Goal: Transaction & Acquisition: Subscribe to service/newsletter

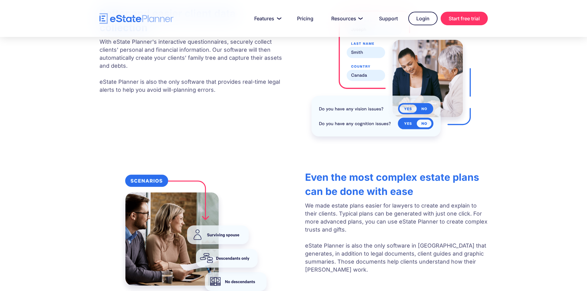
scroll to position [924, 0]
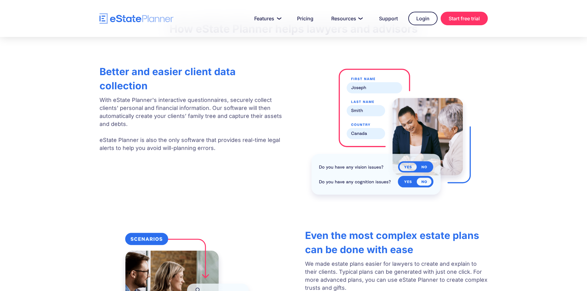
click at [99, 121] on p "With eState Planner's interactive questionnaires, securely collect clients' per…" at bounding box center [190, 124] width 182 height 56
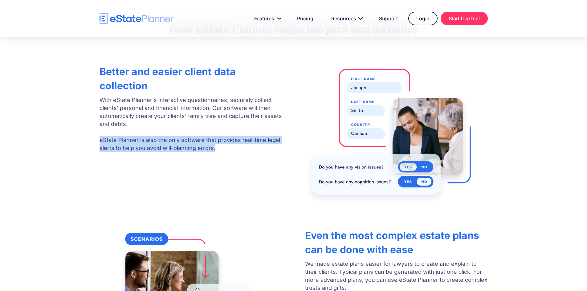
drag, startPoint x: 97, startPoint y: 120, endPoint x: 253, endPoint y: 129, distance: 156.1
click at [253, 129] on div "Better and easier client data collection With eState Planner's interactive ques…" at bounding box center [293, 132] width 407 height 141
click at [253, 129] on p "With eState Planner's interactive questionnaires, securely collect clients' per…" at bounding box center [190, 124] width 182 height 56
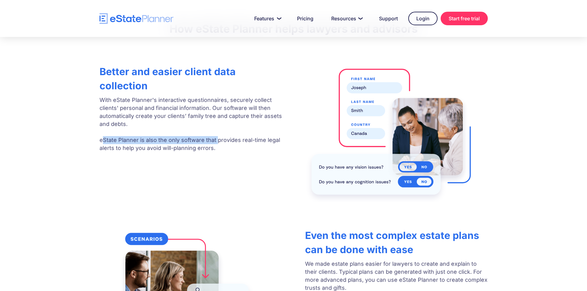
drag, startPoint x: 109, startPoint y: 120, endPoint x: 217, endPoint y: 121, distance: 107.2
click at [217, 121] on p "With eState Planner's interactive questionnaires, securely collect clients' per…" at bounding box center [190, 124] width 182 height 56
drag, startPoint x: 217, startPoint y: 123, endPoint x: 186, endPoint y: 120, distance: 31.8
click at [217, 123] on p "With eState Planner's interactive questionnaires, securely collect clients' per…" at bounding box center [190, 124] width 182 height 56
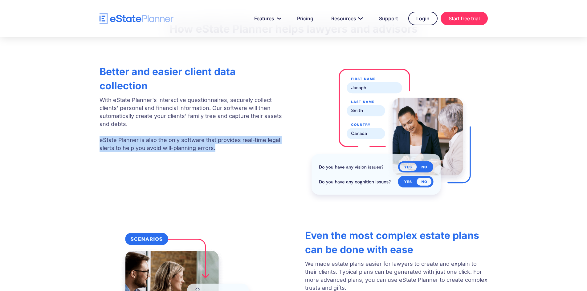
drag, startPoint x: 96, startPoint y: 121, endPoint x: 249, endPoint y: 131, distance: 152.8
click at [249, 131] on div "Better and easier client data collection With eState Planner's interactive ques…" at bounding box center [293, 132] width 407 height 141
click at [249, 131] on p "With eState Planner's interactive questionnaires, securely collect clients' per…" at bounding box center [190, 124] width 182 height 56
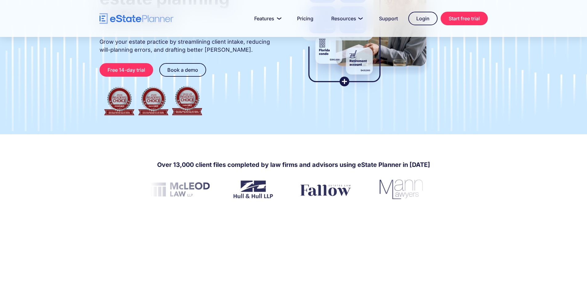
scroll to position [92, 0]
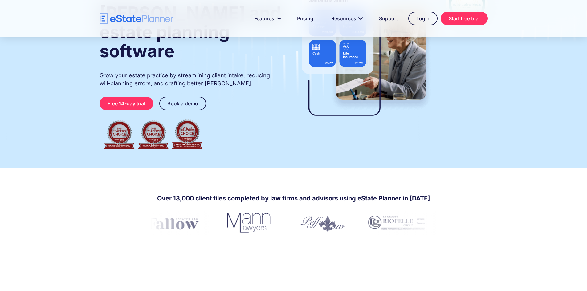
click at [433, 211] on img at bounding box center [470, 223] width 74 height 25
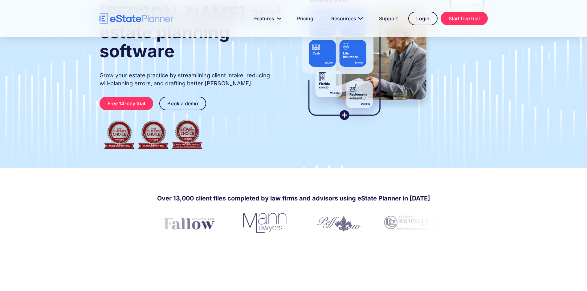
drag, startPoint x: 277, startPoint y: 188, endPoint x: 243, endPoint y: 189, distance: 33.6
click at [242, 191] on div "Over 13,000 client files completed by law firms and advisors using eState Plann…" at bounding box center [294, 213] width 292 height 44
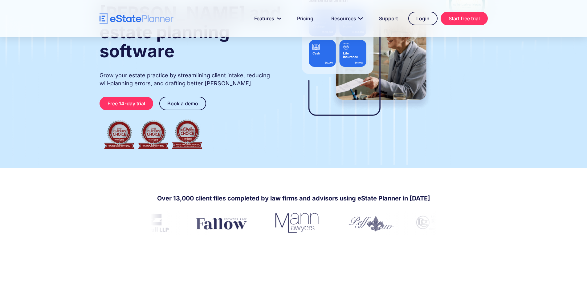
click at [407, 211] on img at bounding box center [444, 223] width 74 height 25
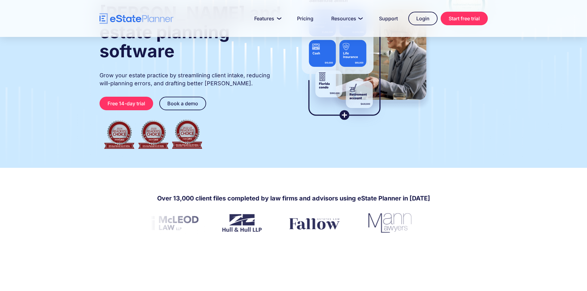
drag, startPoint x: 146, startPoint y: 212, endPoint x: 173, endPoint y: 194, distance: 33.0
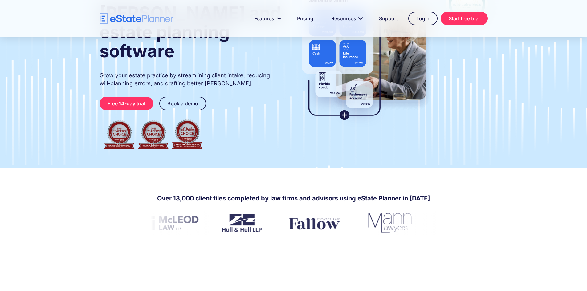
click at [161, 204] on div "Over 13,000 client files completed by law firms and advisors using eState Plann…" at bounding box center [294, 213] width 302 height 44
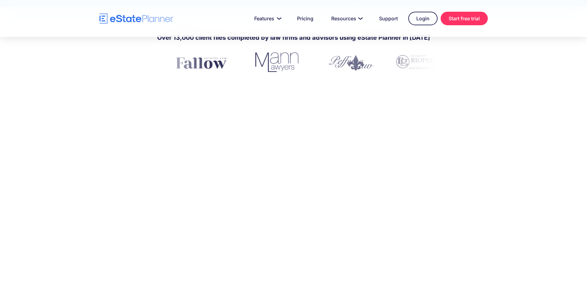
scroll to position [277, 0]
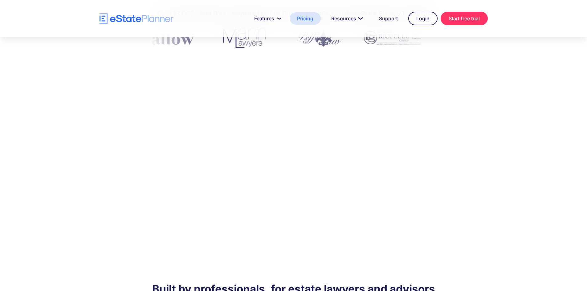
click at [301, 22] on link "Pricing" at bounding box center [305, 18] width 31 height 12
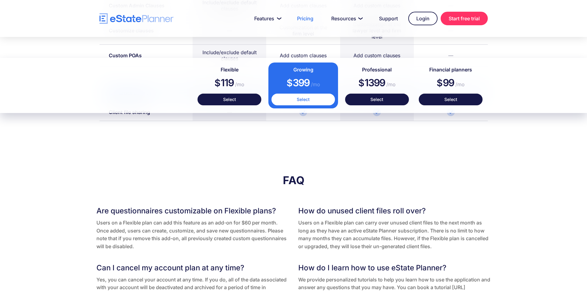
scroll to position [1078, 0]
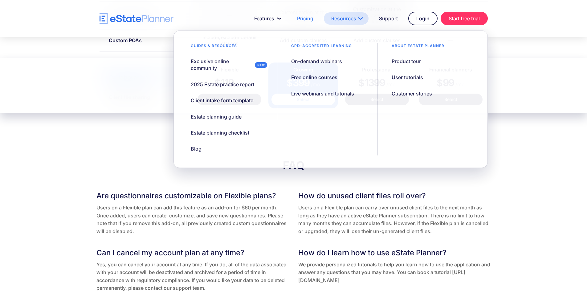
click at [347, 23] on link "Resources" at bounding box center [346, 18] width 45 height 12
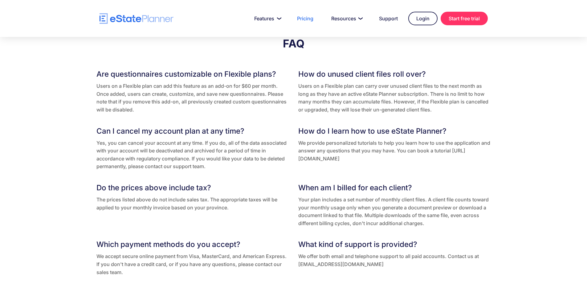
scroll to position [1201, 0]
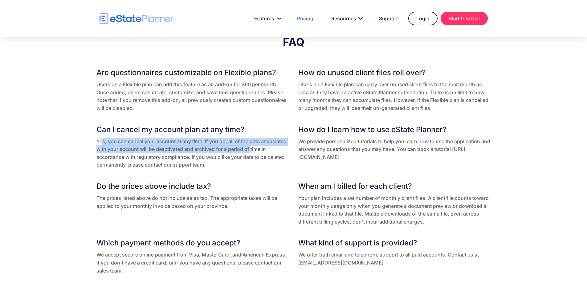
drag, startPoint x: 103, startPoint y: 138, endPoint x: 252, endPoint y: 147, distance: 149.3
click at [252, 147] on p "Yes, you can cancel your account at any time. If you do, all of the data associ…" at bounding box center [192, 153] width 193 height 31
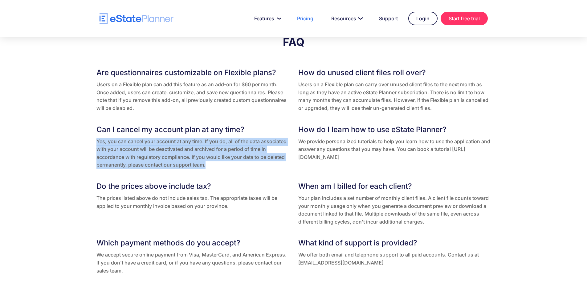
drag, startPoint x: 89, startPoint y: 137, endPoint x: 220, endPoint y: 162, distance: 132.6
click at [220, 162] on div "FAQ Are questionnaires customizable on Flexible plans? Users on a Flexible plan…" at bounding box center [293, 156] width 587 height 301
click at [220, 162] on p "Yes, you can cancel your account at any time. If you do, all of the data associ…" at bounding box center [192, 153] width 193 height 31
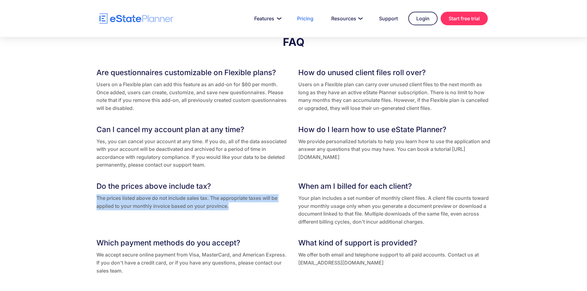
drag, startPoint x: 91, startPoint y: 196, endPoint x: 268, endPoint y: 205, distance: 176.7
click at [268, 205] on div "FAQ Are questionnaires customizable on Flexible plans? Users on a Flexible plan…" at bounding box center [293, 156] width 407 height 242
click at [268, 205] on p "The prices listed above do not include sales tax. The appropriate taxes will be…" at bounding box center [192, 202] width 193 height 16
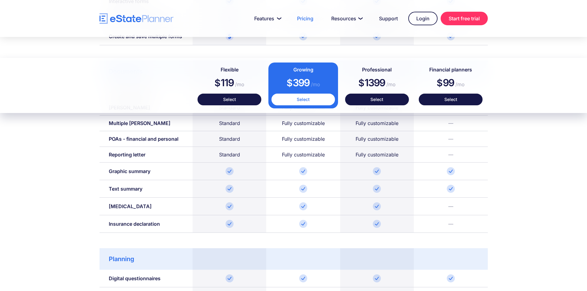
scroll to position [585, 0]
